Goal: Consume media (video, audio)

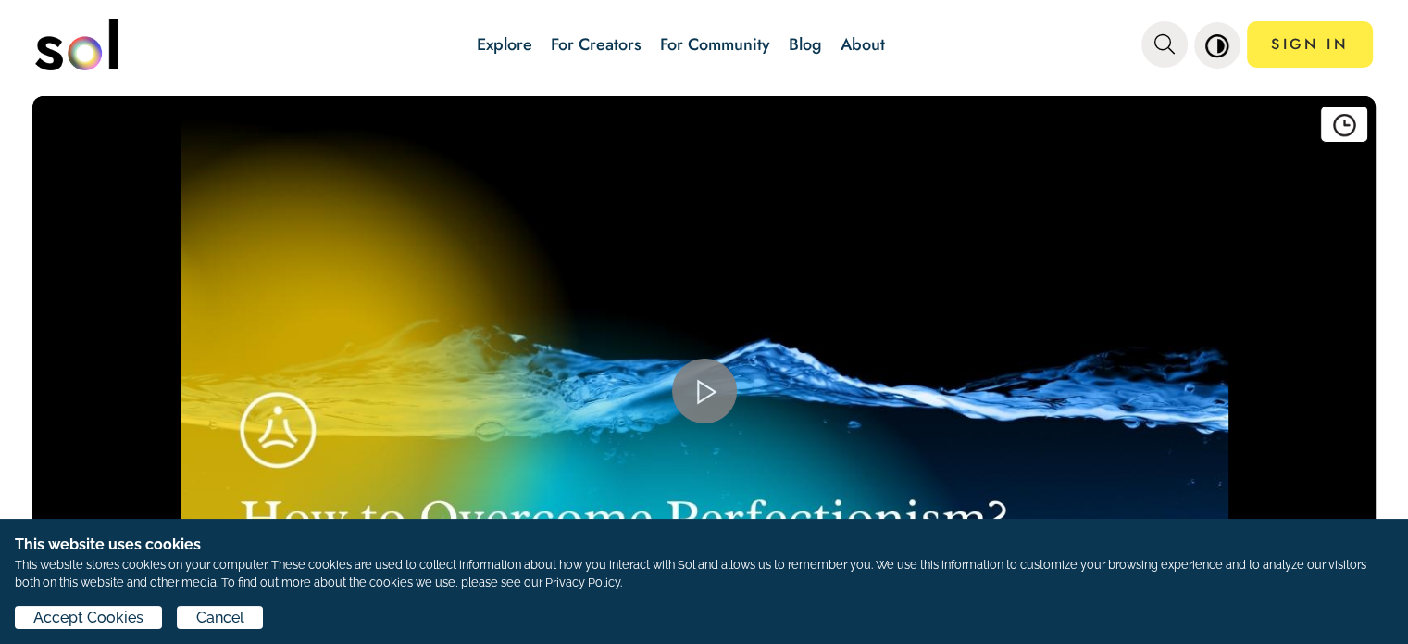
click at [705, 391] on span "Video Player" at bounding box center [705, 391] width 0 height 0
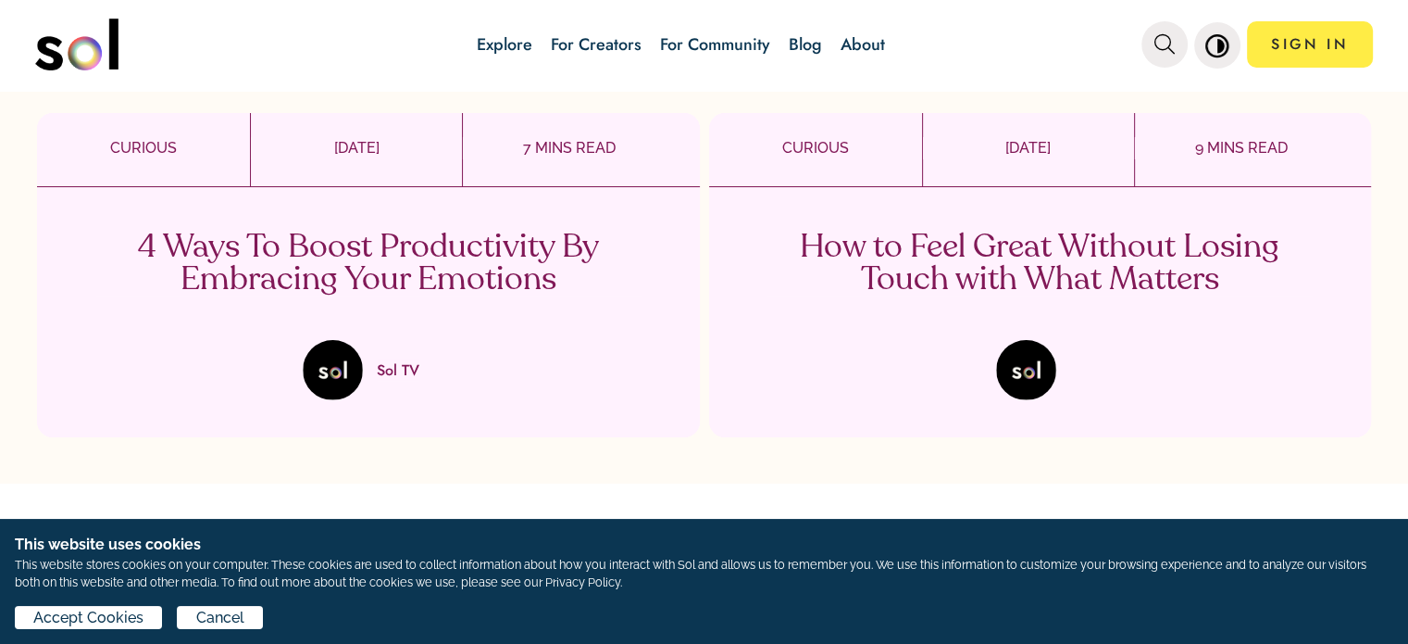
scroll to position [2778, 0]
